Goal: Information Seeking & Learning: Check status

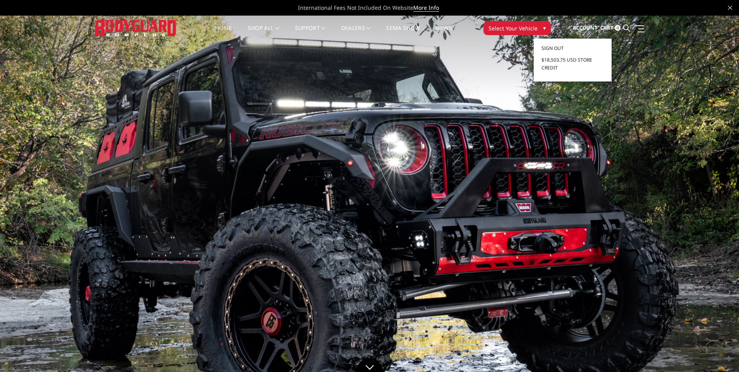
click at [581, 30] on span "Account" at bounding box center [585, 27] width 25 height 7
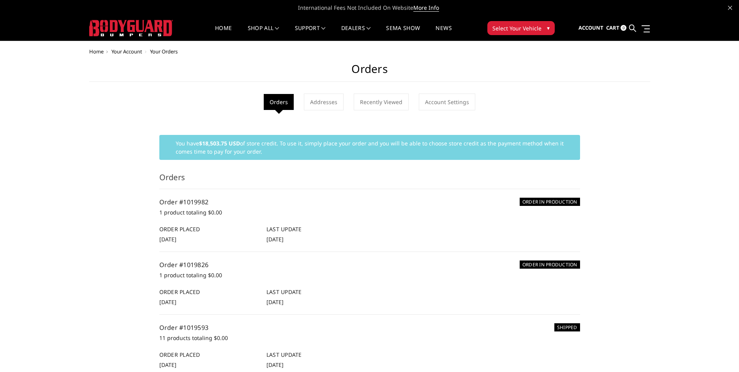
click at [216, 225] on h6 "Order Placed" at bounding box center [208, 229] width 99 height 8
click at [178, 194] on li "ORDER IN PRODUCTION Order #1019982 1 product totaling $0.00 Order Placed 23rd S…" at bounding box center [369, 220] width 421 height 63
click at [192, 198] on link "Order #1019982" at bounding box center [183, 202] width 49 height 9
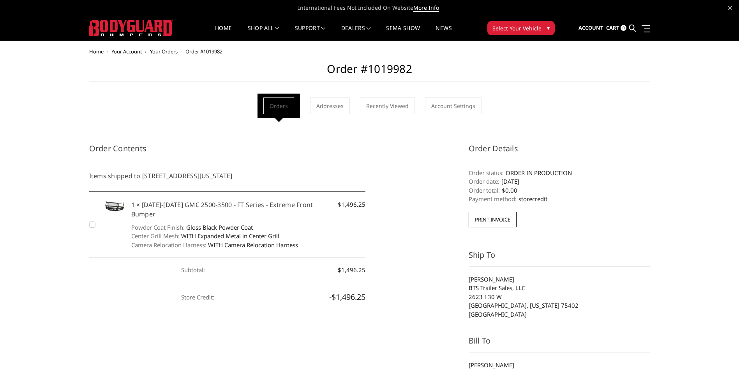
click at [162, 31] on img at bounding box center [131, 28] width 84 height 16
